Goal: Check status

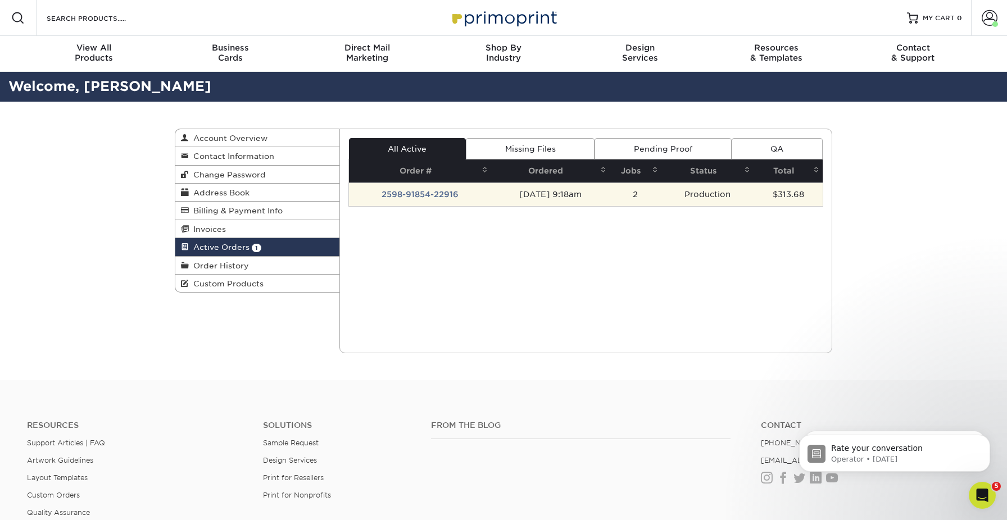
click at [425, 193] on td "2598-91854-22916" at bounding box center [420, 195] width 142 height 24
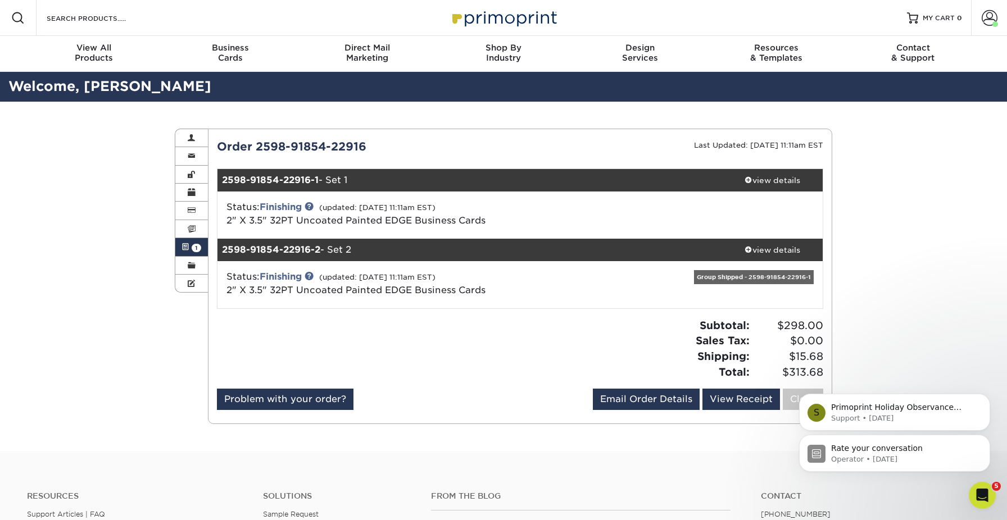
click at [987, 396] on icon "Dismiss notification" at bounding box center [986, 397] width 5 height 5
click at [989, 439] on icon "Dismiss notification" at bounding box center [987, 438] width 6 height 6
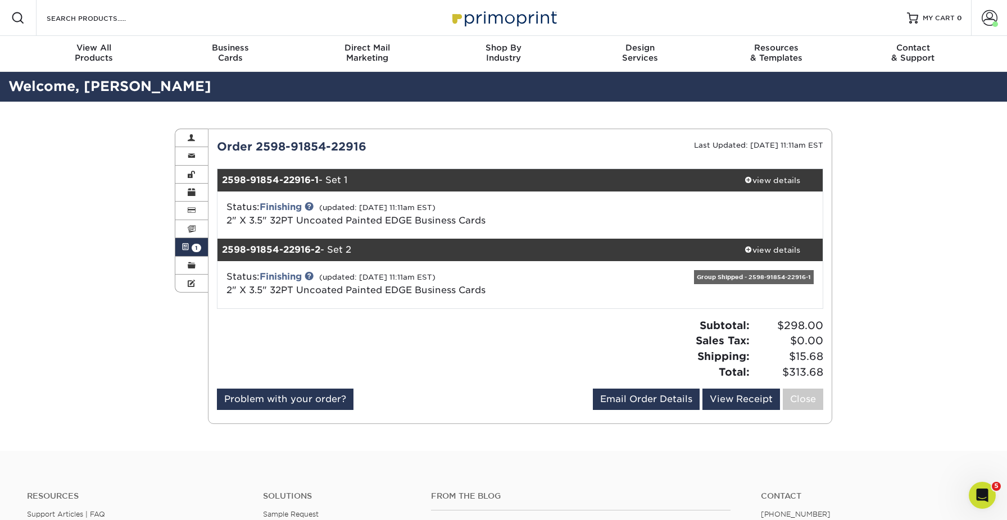
click at [940, 319] on div "Active Orders Account Overview Contact Information Change Password Address Book…" at bounding box center [503, 276] width 1007 height 349
click at [73, 193] on div "Active Orders Account Overview Contact Information Change Password Address Book…" at bounding box center [503, 276] width 1007 height 349
click at [314, 207] on link at bounding box center [309, 206] width 9 height 9
